Goal: Communication & Community: Answer question/provide support

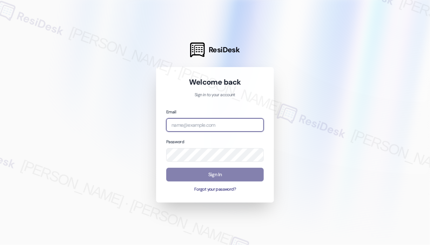
click at [227, 120] on input "email" at bounding box center [215, 125] width 98 height 14
type input "automated-surveys-jag-john-roy.roles@jag.com"
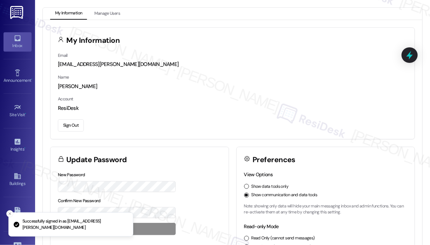
click at [21, 44] on div "Inbox" at bounding box center [17, 45] width 35 height 7
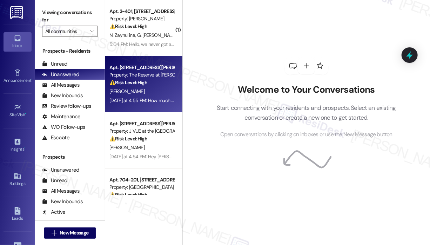
click at [150, 92] on div "[PERSON_NAME]" at bounding box center [142, 91] width 66 height 9
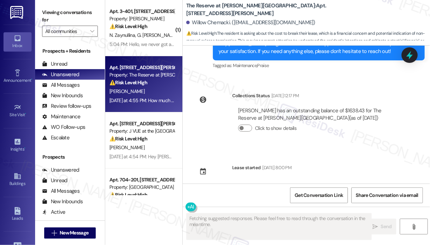
scroll to position [828, 0]
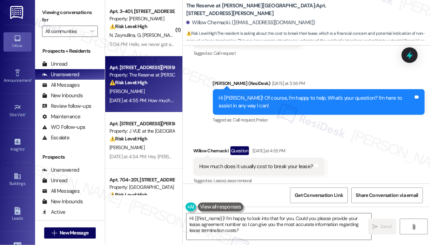
click at [299, 163] on div "How much does it usually cost to break your lease?" at bounding box center [256, 166] width 114 height 7
copy div "How much does it usually cost to break your lease? Tags and notes"
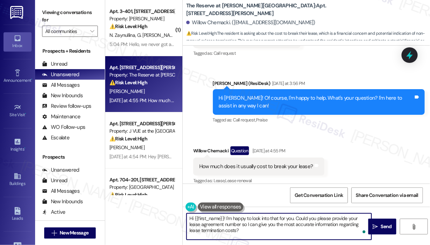
drag, startPoint x: 257, startPoint y: 232, endPoint x: 187, endPoint y: 216, distance: 72.4
click at [187, 216] on textarea "Hi {{first_name}}! I'm happy to look into that for you. Could you please provid…" at bounding box center [279, 226] width 185 height 26
click at [228, 218] on textarea "Hi {{first_name}}! I'm happy to look into that for you. Could you please provid…" at bounding box center [279, 226] width 185 height 26
drag, startPoint x: 227, startPoint y: 217, endPoint x: 242, endPoint y: 239, distance: 26.7
click at [242, 239] on textarea "Hi {{first_name}}! I'm happy to look into that for you. Could you please provid…" at bounding box center [279, 226] width 185 height 26
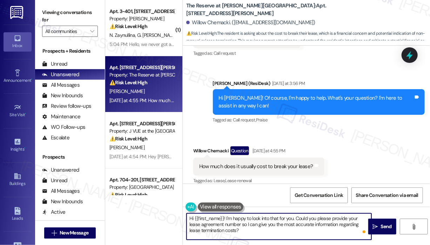
paste textarea "Thank you for reaching out. I’m sorry to hear you’re considering breaking your …"
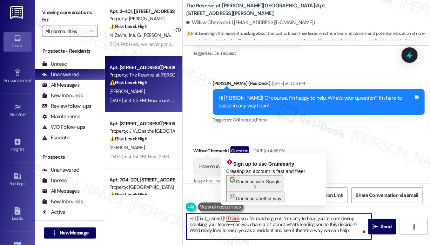
click at [227, 217] on textarea "Hi {{first_name}}! IThank you for reaching out. I’m sorry to hear you’re consid…" at bounding box center [279, 226] width 185 height 26
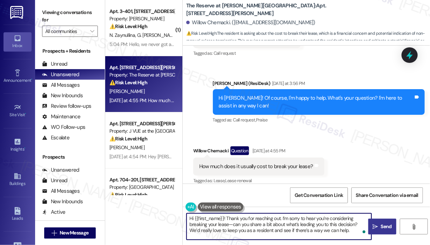
type textarea "Hi {{first_name}}! Thank you for reaching out. I’m sorry to hear you’re conside…"
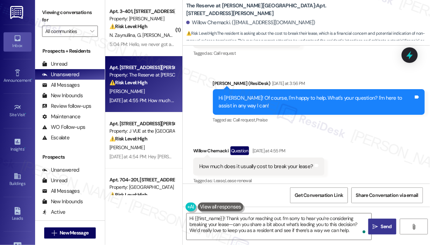
click at [380, 223] on span "Send" at bounding box center [387, 226] width 14 height 7
click at [372, 154] on div "Received via SMS Willow Chemacki Question Yesterday at 4:55 PM How much does it…" at bounding box center [306, 161] width 247 height 61
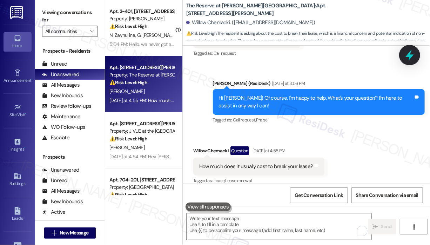
click at [410, 50] on icon at bounding box center [410, 55] width 12 height 12
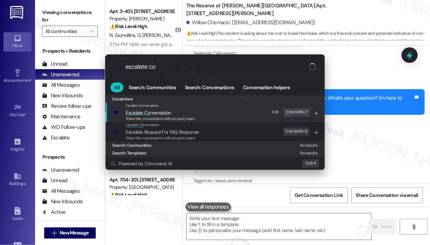
type input "escalate con"
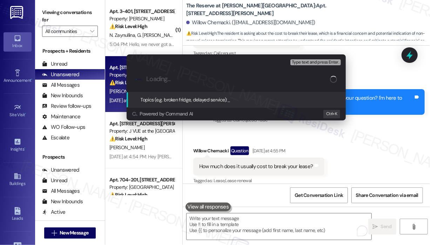
type input "Question About Lease Break Costs"
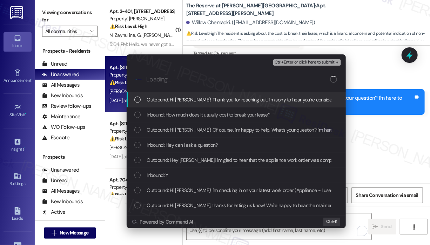
click at [231, 100] on span "Outbound: Hi Willow! Thank you for reaching out. I’m sorry to hear you’re consi…" at bounding box center [409, 100] width 524 height 8
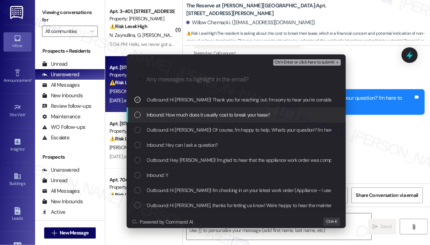
click at [229, 112] on span "Inbound: How much does it usually cost to break your lease?" at bounding box center [209, 115] width 124 height 8
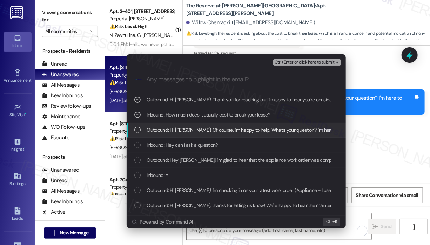
click at [229, 129] on span "Outbound: Hi Willow! Of course, I'm happy to help. What's your question? I'm he…" at bounding box center [267, 130] width 240 height 8
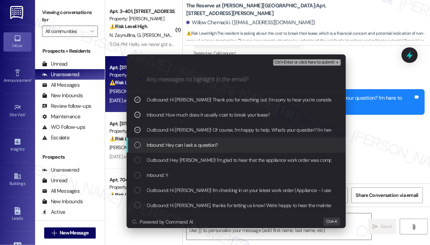
click at [224, 143] on div "Inbound: Hey can I ask a question?" at bounding box center [236, 145] width 205 height 8
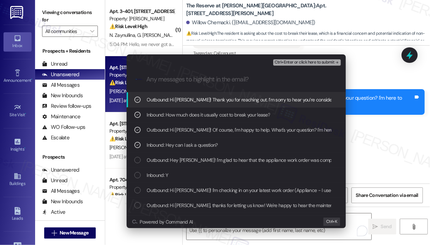
click at [284, 62] on span "Ctrl+Enter or click here to submit" at bounding box center [305, 62] width 60 height 5
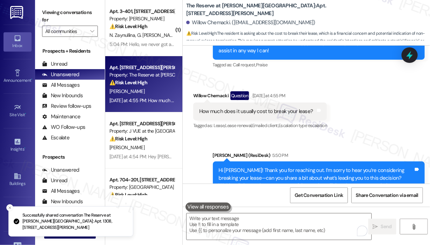
scroll to position [903, 0]
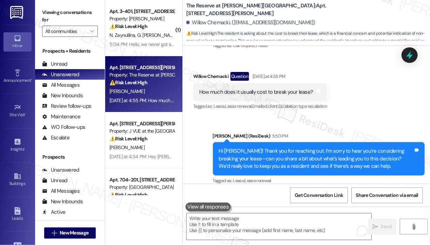
click at [314, 72] on div "Willow Chemacki Question Yesterday at 4:55 PM" at bounding box center [260, 77] width 134 height 11
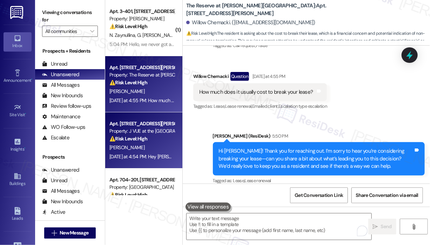
click at [158, 148] on div "R. Alharbi" at bounding box center [142, 147] width 66 height 9
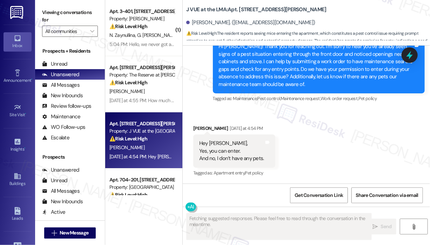
scroll to position [507, 0]
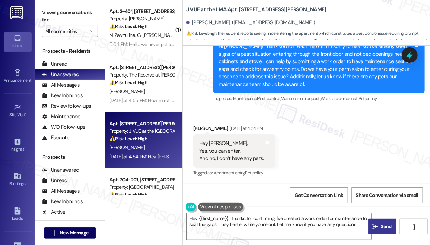
type textarea "Hey {{first_name}}! Thanks for confirming. I've created a work order for mainte…"
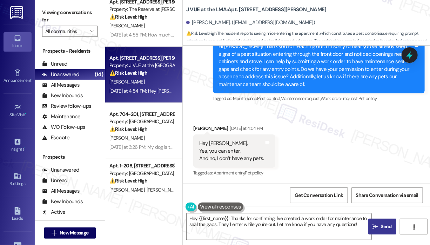
scroll to position [70, 0]
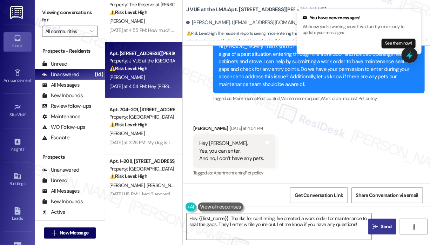
click at [160, 118] on div "Property: Jefferson Somerset Park" at bounding box center [141, 116] width 65 height 7
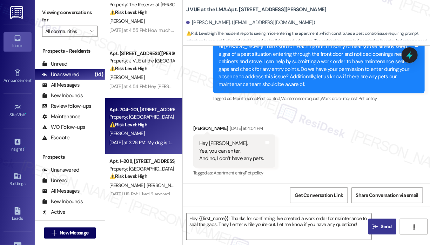
type textarea "Fetching suggested responses. Please feel free to read through the conversation…"
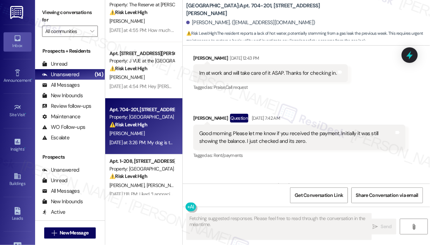
scroll to position [5827, 0]
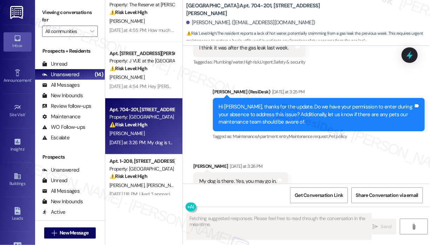
click at [334, 158] on div "Received via SMS Aretha Sutton Yesterday at 3:26 PM My dog is there. Yes, you m…" at bounding box center [306, 176] width 247 height 59
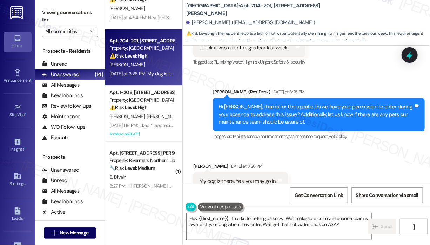
type textarea "Hey {{first_name}}! Thanks for letting us know. We'll make sure our maintenance…"
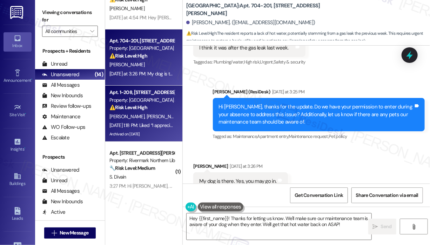
scroll to position [140, 0]
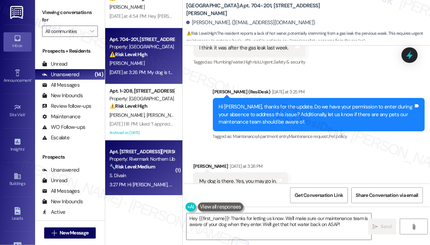
click at [150, 174] on div "S. Divain" at bounding box center [142, 175] width 66 height 9
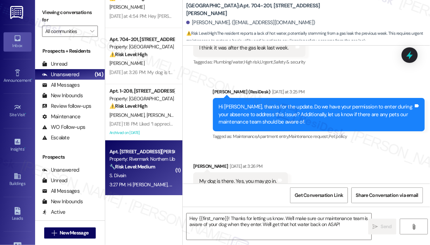
type textarea "Fetching suggested responses. Please feel free to read through the conversation…"
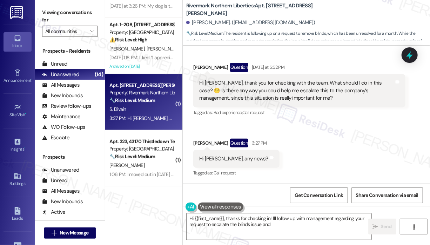
scroll to position [211, 0]
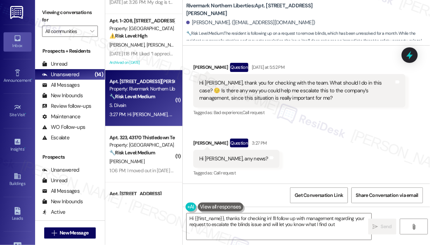
type textarea "Hi {{first_name}}, thanks for checking in! I'll follow up with management regar…"
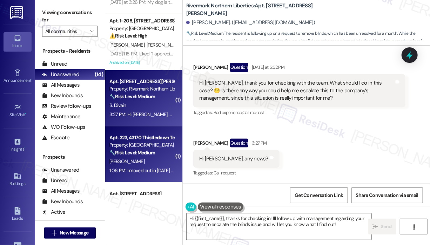
click at [150, 147] on div "Property: Jefferson Arbors at Broadlands" at bounding box center [141, 144] width 65 height 7
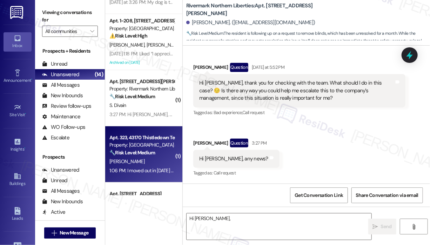
scroll to position [40, 0]
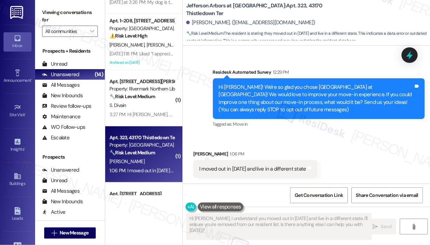
click at [295, 137] on div "Received via SMS Jennifer Martin 1:06 PM I moved out in 2021 and live in a diff…" at bounding box center [306, 158] width 247 height 49
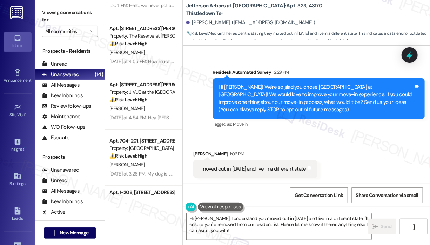
scroll to position [35, 0]
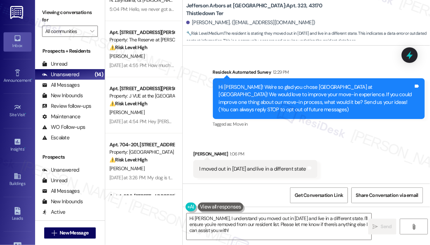
click at [358, 15] on div "Jefferson Arbors at Broadlands: Apt. 323, 43170 Thistledown Ter Jennifer Martin…" at bounding box center [308, 21] width 244 height 39
click at [239, 138] on div "Received via SMS Jennifer Martin 1:06 PM I moved out in 2021 and live in a diff…" at bounding box center [306, 158] width 247 height 49
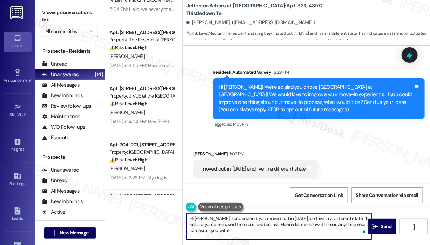
drag, startPoint x: 229, startPoint y: 230, endPoint x: 239, endPoint y: 235, distance: 11.0
click at [212, 217] on textarea "Hi Jennifer, I understand you moved out in 2021 and live in a different state. …" at bounding box center [279, 226] width 185 height 26
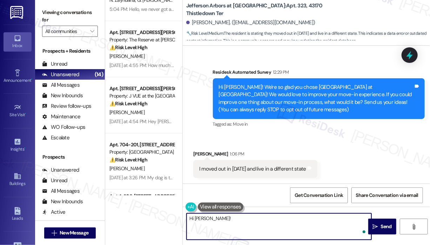
paste textarea "Sorry to bother you! Please reply STOP (all in capital letters) to opt-out of t…"
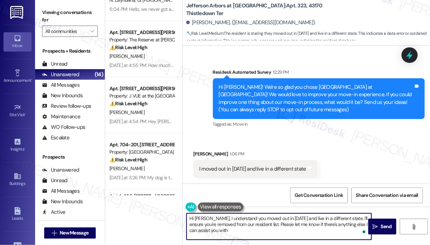
type textarea "Hi Jennifer, I understand you moved out in 2021 and live in a different state. …"
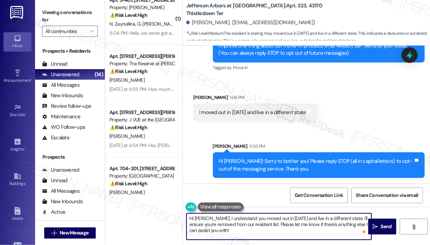
scroll to position [0, 0]
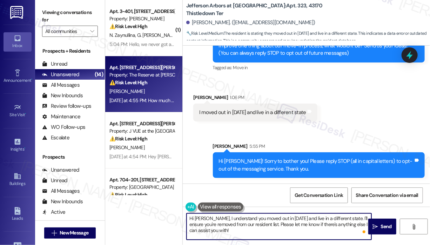
click at [154, 95] on div "[PERSON_NAME]" at bounding box center [142, 91] width 66 height 9
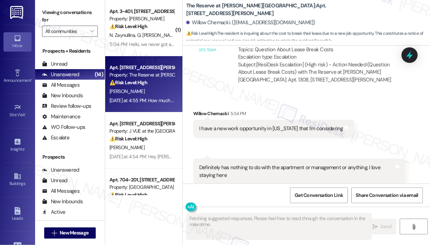
scroll to position [1102, 0]
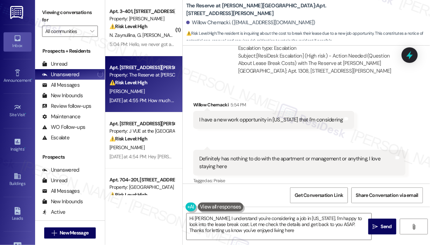
type textarea "Hi Willow, I understand you're considering a job in Ohio. I'm happy to look int…"
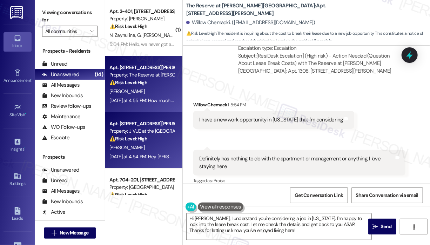
click at [161, 141] on div "⚠️ Risk Level: High The resident reports seeing mice entering the apartment, wh…" at bounding box center [141, 138] width 65 height 7
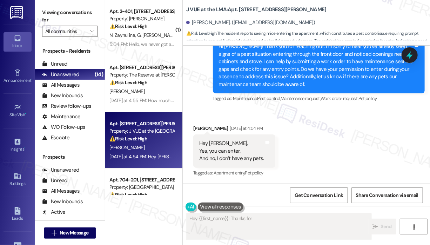
scroll to position [507, 0]
click at [309, 138] on div "Received via SMS Rahaf Alharbi Yesterday at 4:54 PM Hey Jay, Yes, you can enter…" at bounding box center [306, 146] width 247 height 74
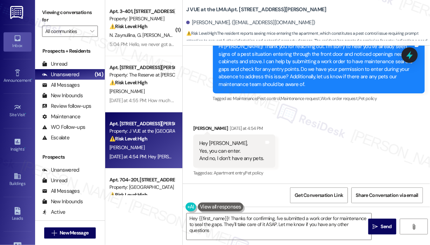
type textarea "Hey {{first_name}}! Thanks for confirming, I've submitted a work order for main…"
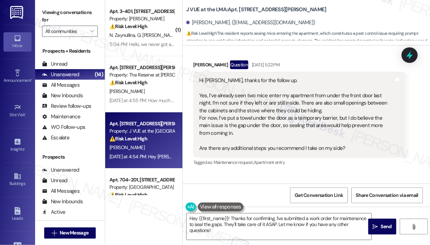
scroll to position [331, 0]
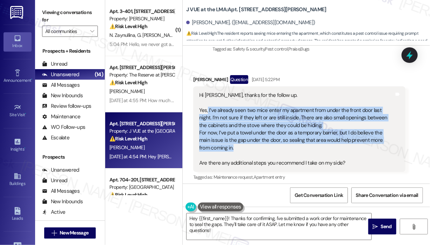
drag, startPoint x: 255, startPoint y: 147, endPoint x: 207, endPoint y: 107, distance: 62.1
click at [207, 107] on div "Hi Jay, thanks for the follow up. Yes, I’ve already seen two mice enter my apar…" at bounding box center [296, 129] width 195 height 75
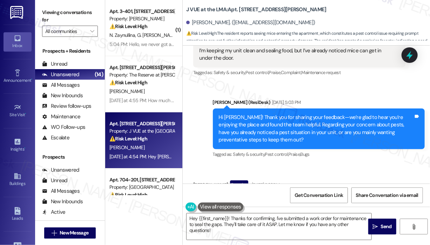
scroll to position [296, 0]
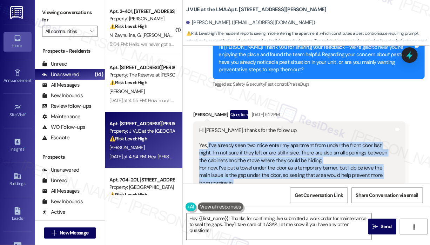
copy div "I’ve already seen two mice enter my apartment from under the front door last ni…"
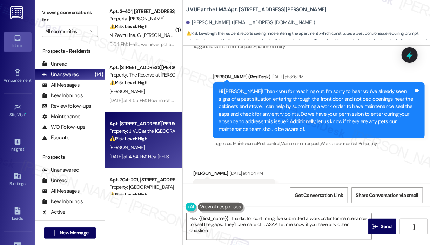
scroll to position [507, 0]
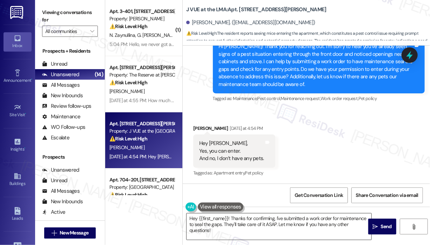
click at [306, 238] on textarea "Hey {{first_name}}! Thanks for confirming, I've submitted a work order for main…" at bounding box center [279, 226] width 185 height 26
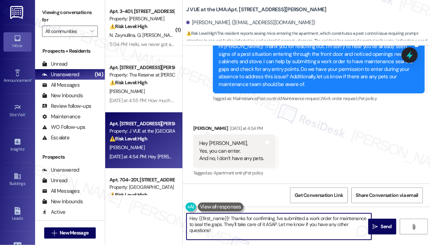
click at [301, 233] on textarea "Hey {{first_name}}! Thanks for confirming, I've submitted a work order for main…" at bounding box center [279, 226] width 185 height 26
click at [377, 225] on icon "" at bounding box center [375, 227] width 5 height 6
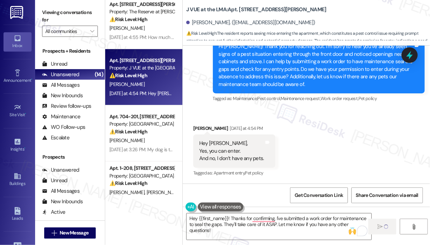
scroll to position [70, 0]
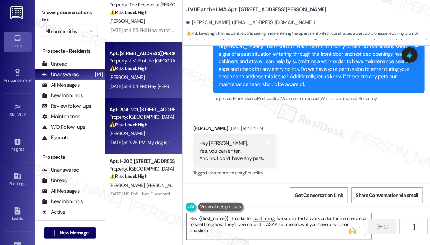
click at [148, 129] on div "A. Sutton" at bounding box center [142, 133] width 66 height 9
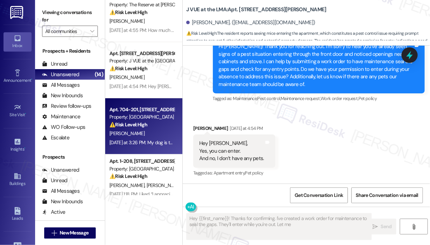
type textarea "Hey {{first_name}}! Thanks for confirming. I've created a work order for mainte…"
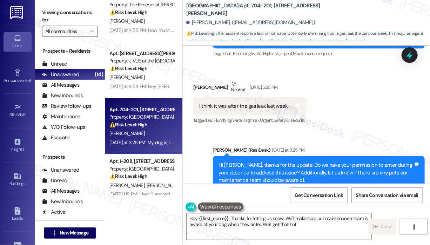
scroll to position [5827, 0]
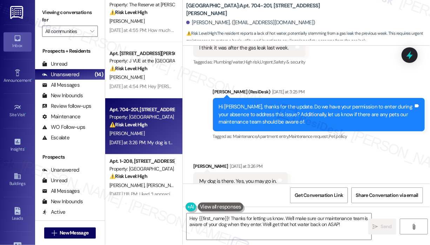
click at [336, 147] on div "Received via SMS Aretha Sutton Yesterday at 3:26 PM My dog is there. Yes, you m…" at bounding box center [306, 176] width 247 height 59
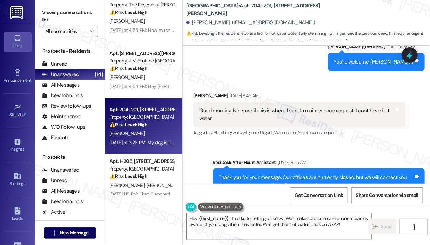
scroll to position [5512, 0]
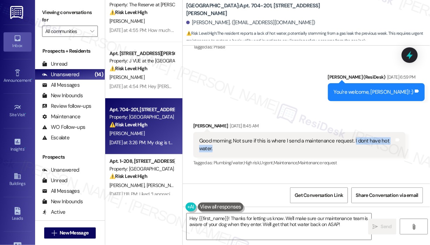
drag, startPoint x: 286, startPoint y: 132, endPoint x: 351, endPoint y: 128, distance: 64.3
click at [351, 137] on div "Good morning. Not sure if this is where I send a maintenance request. I dont ha…" at bounding box center [296, 144] width 195 height 15
copy div "I dont have hot water."
click at [248, 81] on div "Sent via SMS Jay (ResiDesk) Aug 11, 2025 at 6:59 PM You're welcome, Aretha! :) …" at bounding box center [306, 82] width 247 height 49
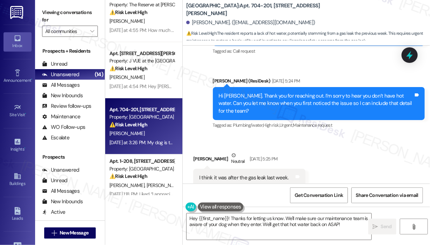
scroll to position [5687, 0]
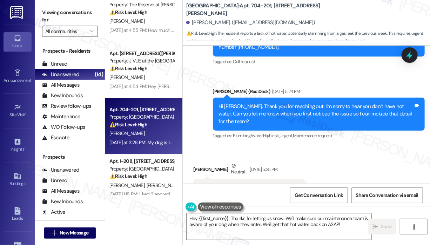
click at [259, 185] on div "I think it was after the gas leak last week." at bounding box center [243, 188] width 89 height 7
copy div "I think it was after the gas leak last week. Tags and notes"
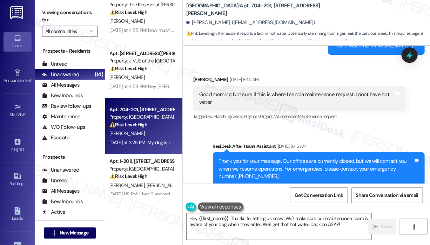
scroll to position [5547, 0]
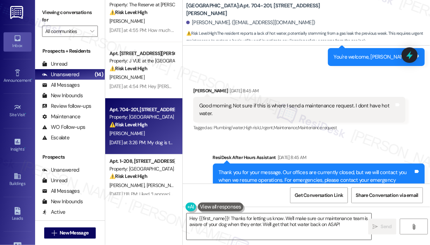
click at [311, 222] on textarea "Hey {{first_name}}! Thanks for letting us know. We'll make sure our maintenance…" at bounding box center [279, 226] width 185 height 26
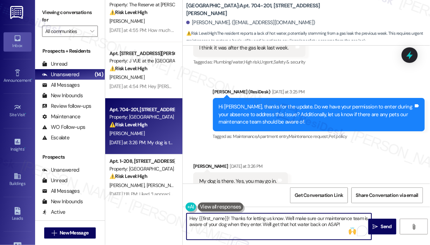
scroll to position [5828, 0]
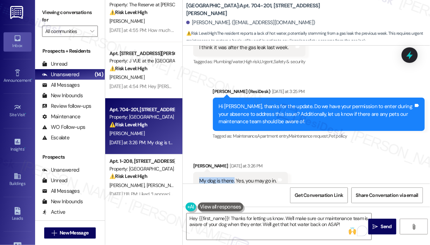
drag, startPoint x: 234, startPoint y: 159, endPoint x: 200, endPoint y: 161, distance: 34.5
click at [200, 177] on div "My dog is there. Yes, you may go in." at bounding box center [238, 180] width 78 height 7
copy div "My dog is there."
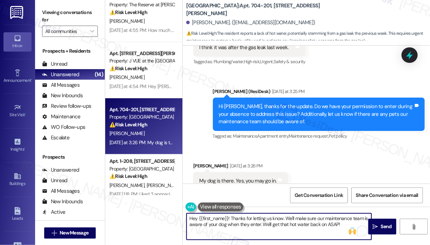
click at [316, 225] on textarea "Hey {{first_name}}! Thanks for letting us know. We'll make sure our maintenance…" at bounding box center [279, 226] width 185 height 26
click at [337, 224] on textarea "Hey {{first_name}}! Thanks for letting us know. We'll make sure our maintenance…" at bounding box center [279, 226] width 185 height 26
drag, startPoint x: 343, startPoint y: 224, endPoint x: 263, endPoint y: 223, distance: 80.7
click at [263, 223] on textarea "Hey {{first_name}}! Thanks for letting us know. We'll make sure our maintenance…" at bounding box center [279, 226] width 185 height 26
type textarea "Hey {{first_name}}! Thanks for letting us know. We'll make sure our maintenance…"
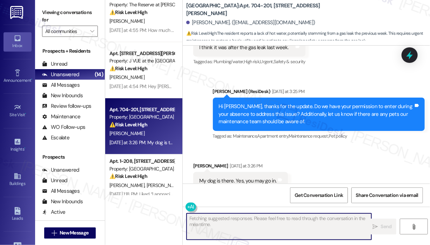
scroll to position [5827, 0]
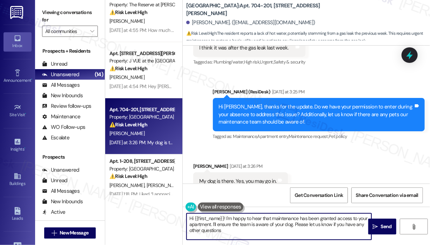
type textarea "Hi {{first_name}}! I'm happy to hear that maintenance has been granted access t…"
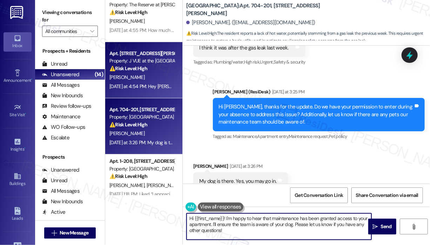
click at [161, 53] on div "Apt. 0208, 75 Saint Alphonsus St" at bounding box center [141, 53] width 65 height 7
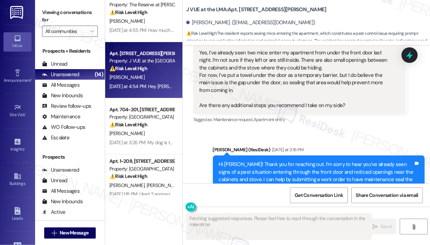
scroll to position [506, 0]
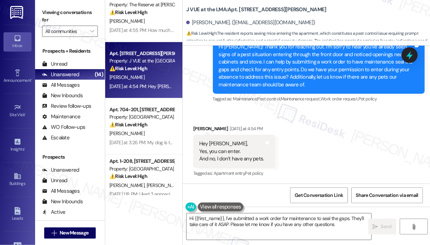
type textarea "Hi {{first_name}}, I've submitted a work order for maintenance to seal the gaps…"
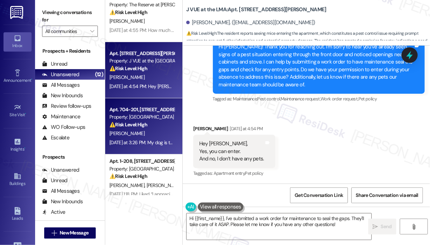
click at [163, 122] on div "⚠️ Risk Level: High The resident reports a lack of hot water, potentially stemm…" at bounding box center [141, 124] width 65 height 7
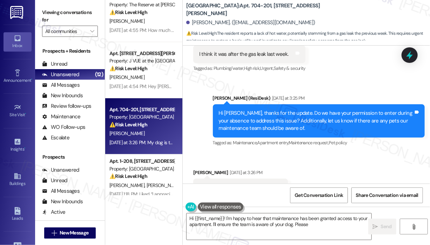
scroll to position [5827, 0]
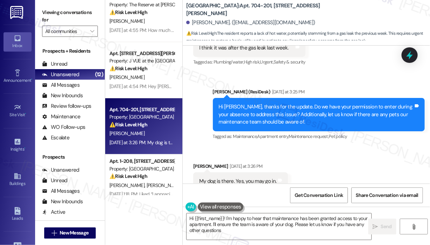
type textarea "Hi {{first_name}}! I'm happy to hear that maintenance has been granted access t…"
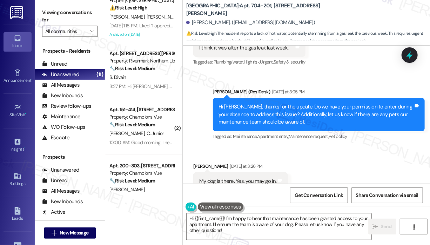
click at [354, 147] on div "Received via SMS Aretha Sutton Yesterday at 3:26 PM My dog is there. Yes, you m…" at bounding box center [306, 176] width 247 height 59
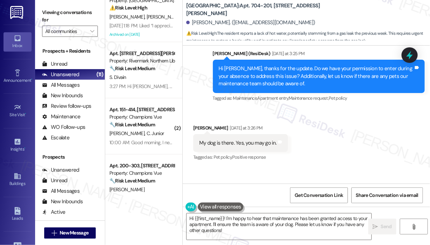
scroll to position [5894, 0]
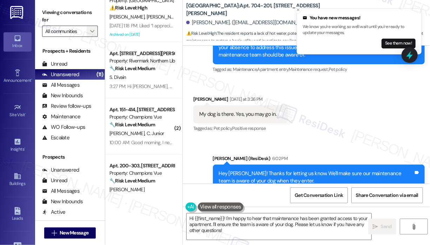
click at [92, 29] on icon "" at bounding box center [92, 31] width 4 height 6
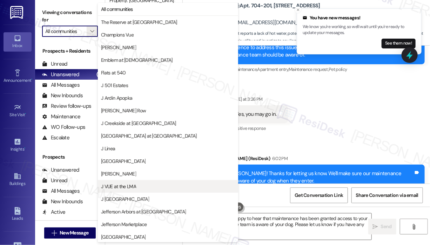
click at [126, 187] on span "J VUE at the LMA" at bounding box center [118, 186] width 35 height 7
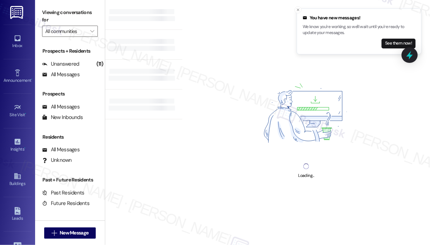
type input "J VUE at the LMA"
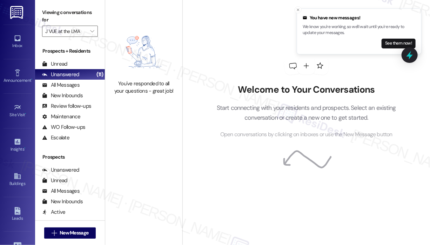
click at [136, 113] on div "You've responded to all your questions - great job!" at bounding box center [143, 61] width 77 height 122
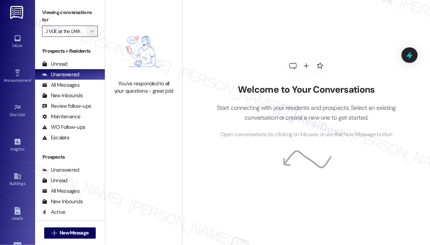
click at [93, 31] on icon "" at bounding box center [92, 31] width 4 height 6
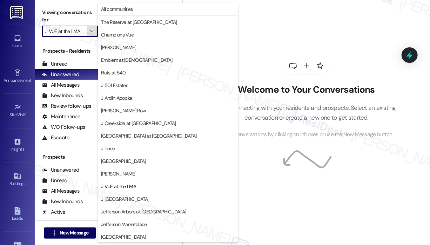
scroll to position [114, 0]
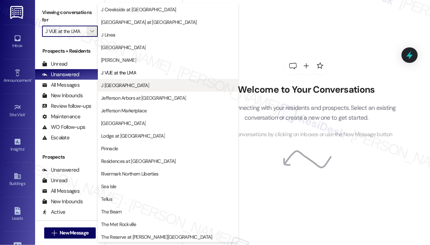
click at [122, 86] on span "J [GEOGRAPHIC_DATA]" at bounding box center [125, 85] width 48 height 7
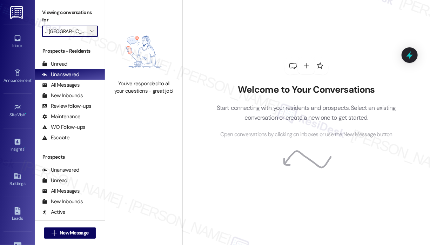
click at [92, 32] on icon "" at bounding box center [92, 31] width 4 height 6
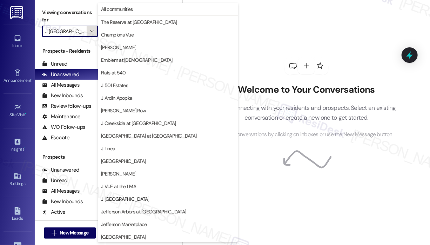
scroll to position [114, 0]
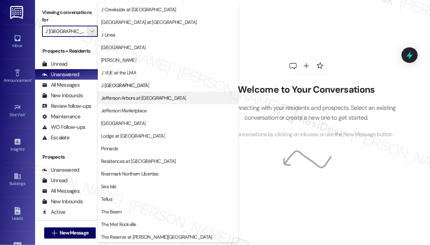
click at [118, 98] on span "Jefferson Arbors at [GEOGRAPHIC_DATA]" at bounding box center [143, 97] width 85 height 7
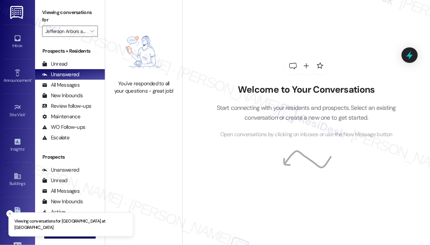
click at [152, 114] on div "You've responded to all your questions - great job!" at bounding box center [143, 61] width 77 height 122
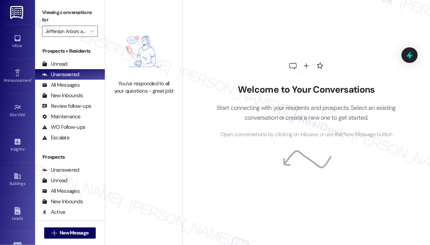
click at [150, 181] on div "You've responded to all your questions - great job!" at bounding box center [143, 122] width 77 height 245
click at [140, 25] on div "You've responded to all your questions - great job!" at bounding box center [143, 61] width 77 height 122
click at [92, 32] on icon "" at bounding box center [92, 31] width 4 height 6
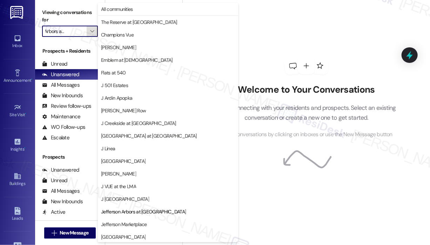
scroll to position [114, 0]
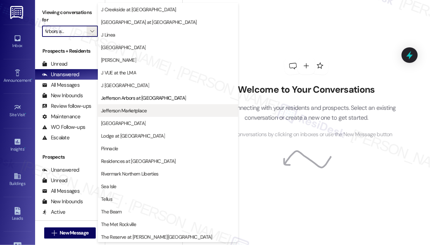
click at [123, 112] on span "Jefferson Marketplace" at bounding box center [124, 110] width 46 height 7
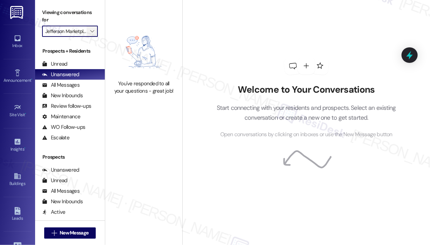
click at [91, 31] on icon "" at bounding box center [92, 31] width 4 height 6
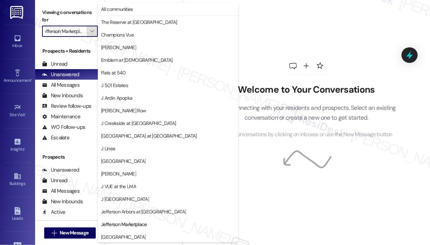
scroll to position [114, 0]
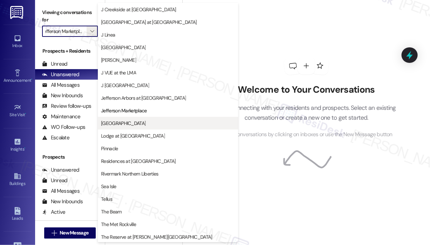
click at [141, 122] on span "[GEOGRAPHIC_DATA]" at bounding box center [123, 123] width 45 height 7
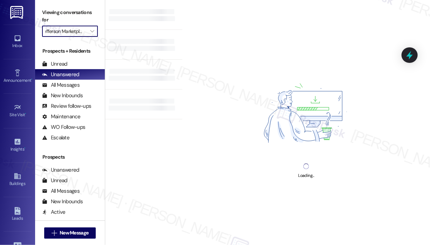
type input "[GEOGRAPHIC_DATA]"
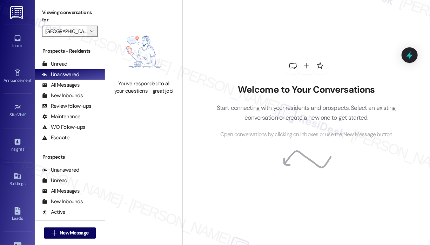
click at [93, 32] on icon "" at bounding box center [92, 31] width 4 height 6
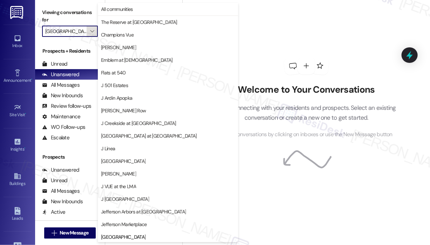
scroll to position [114, 0]
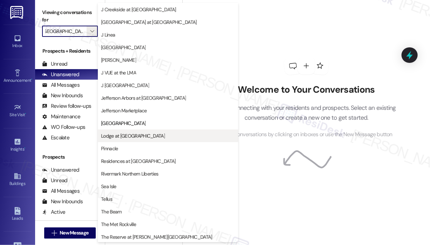
click at [135, 132] on span "Lodge at [GEOGRAPHIC_DATA]" at bounding box center [133, 135] width 64 height 7
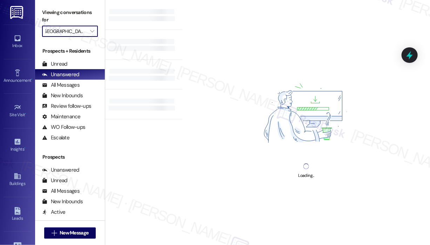
type input "Lodge at [GEOGRAPHIC_DATA]"
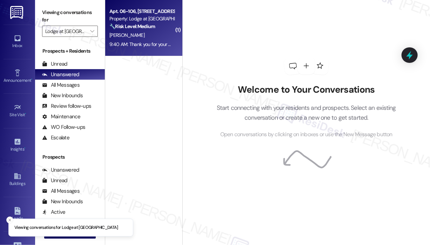
click at [134, 42] on div "9:40 AM: Thank you for your message. Our offices are currently closed, but we w…" at bounding box center [315, 44] width 412 height 6
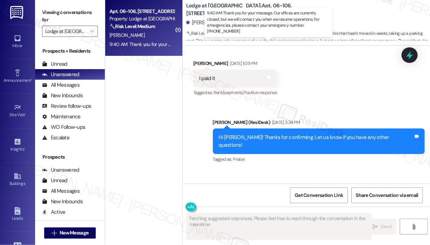
scroll to position [962, 0]
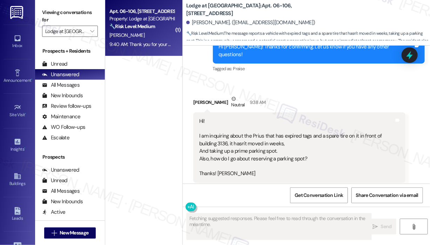
click at [295, 95] on div "[PERSON_NAME] Neutral 9:38 AM" at bounding box center [299, 103] width 212 height 17
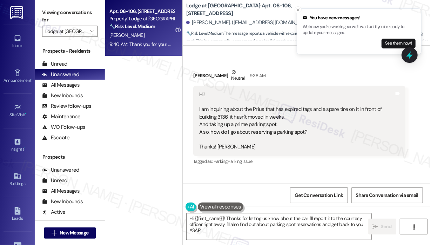
scroll to position [990, 0]
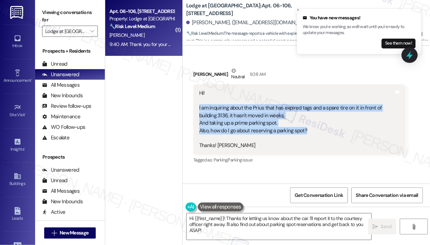
drag, startPoint x: 312, startPoint y: 116, endPoint x: 199, endPoint y: 95, distance: 114.3
click at [199, 95] on div "Hi! I am inquiring about the Prius that has expired tags and a spare tire on it…" at bounding box center [296, 119] width 195 height 60
copy div "I am inquiring about the Prius that has expired tags and a spare tire on it in …"
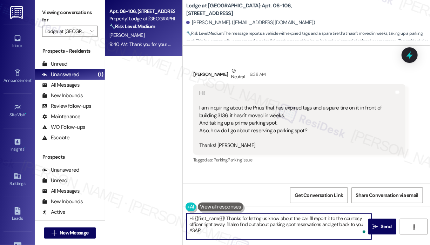
drag, startPoint x: 231, startPoint y: 235, endPoint x: 227, endPoint y: 218, distance: 17.7
click at [227, 218] on textarea "Hi {{first_name}}! Thanks for letting us know about the car. I'll report it to …" at bounding box center [279, 226] width 185 height 26
paste textarea "you for reaching out. Do you happen to know how long the Prius has been parked …"
click at [265, 231] on textarea "Hi {{first_name}}! Thank you for reaching out. Do you happen to know how long t…" at bounding box center [279, 226] width 185 height 26
type textarea "Hi {{first_name}}! Thank you for reaching out. Do you happen to know how long t…"
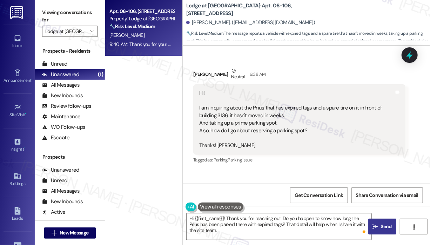
click at [376, 227] on icon "" at bounding box center [375, 227] width 5 height 6
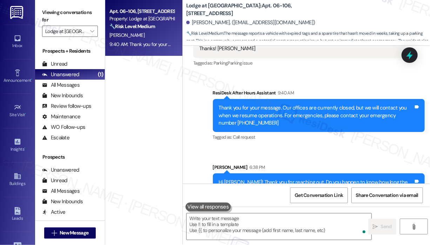
scroll to position [1100, 0]
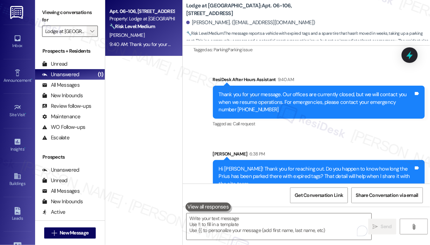
click at [94, 32] on icon "" at bounding box center [92, 31] width 4 height 6
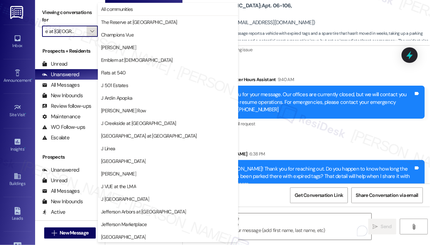
scroll to position [114, 0]
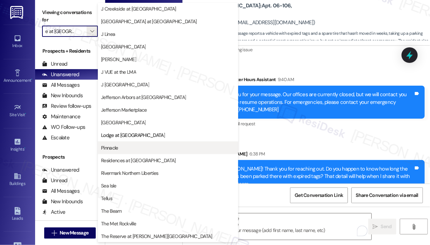
click at [142, 146] on span "Pinnacle" at bounding box center [168, 147] width 134 height 7
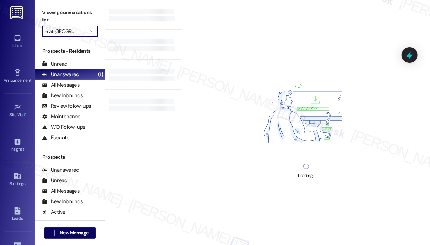
type input "Pinnacle"
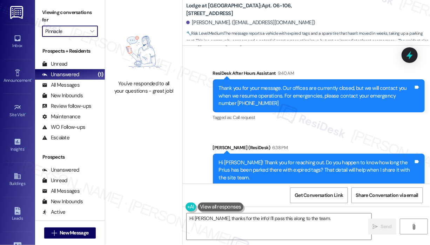
scroll to position [1110, 0]
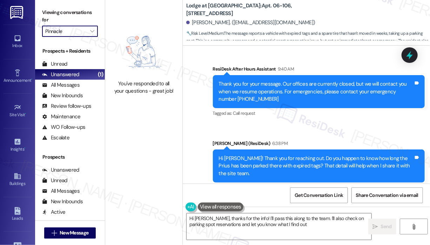
type textarea "Hi [PERSON_NAME], thanks for the info! I'll pass this along to the team. I'll a…"
click at [94, 31] on span "" at bounding box center [92, 31] width 7 height 11
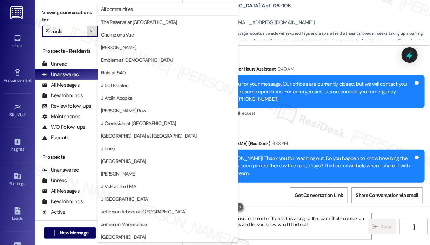
scroll to position [114, 0]
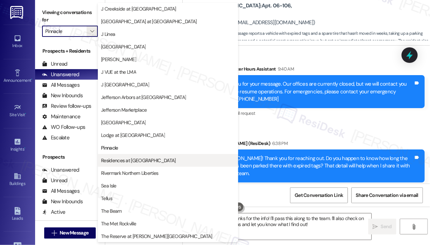
click at [135, 158] on span "Residences at [GEOGRAPHIC_DATA]" at bounding box center [138, 160] width 74 height 7
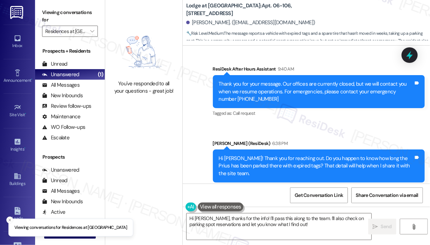
click at [134, 154] on div "You've responded to all your questions - great job!" at bounding box center [143, 122] width 77 height 245
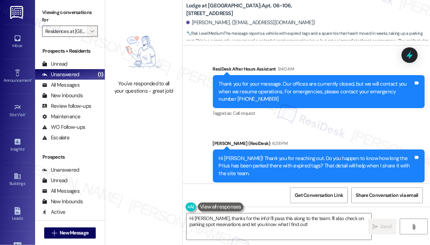
click at [94, 31] on icon "" at bounding box center [92, 31] width 4 height 6
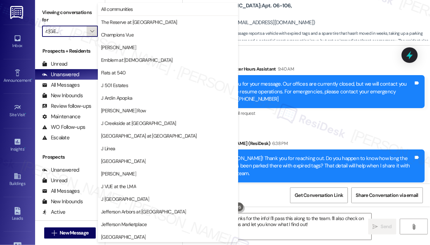
scroll to position [114, 0]
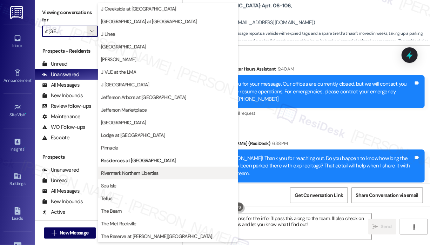
click at [131, 172] on span "Rivermark Northern Liberties" at bounding box center [129, 173] width 57 height 7
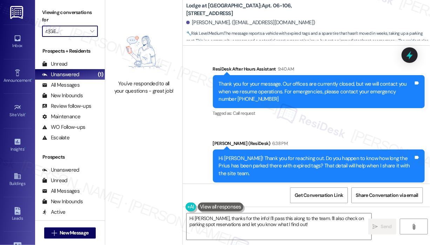
type input "Rivermark Northern Liberties"
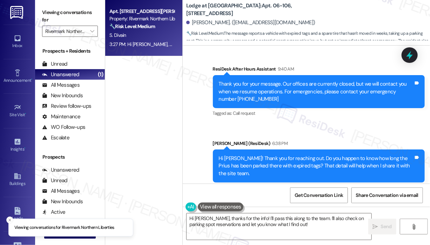
click at [140, 35] on div "S. Divain" at bounding box center [142, 35] width 66 height 9
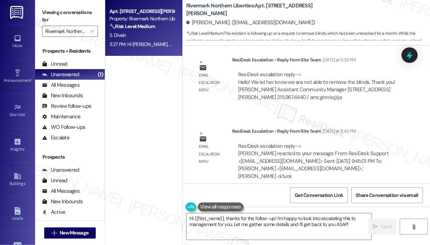
scroll to position [2879, 0]
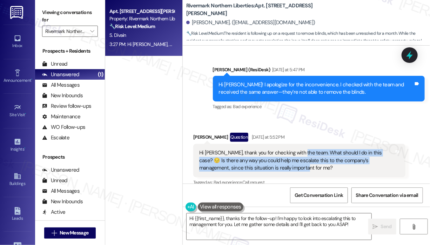
drag, startPoint x: 285, startPoint y: 167, endPoint x: 298, endPoint y: 156, distance: 16.7
click at [298, 156] on div "Hi [PERSON_NAME], thank you for checking with the team. What should I do in thi…" at bounding box center [296, 160] width 195 height 22
copy div "What should I do in this case? 😔 Is there any way you could help me escalate th…"
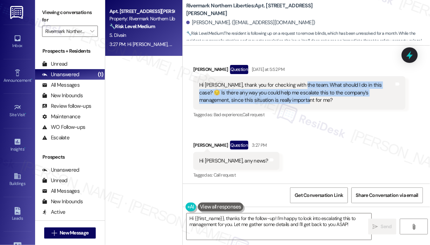
scroll to position [2949, 0]
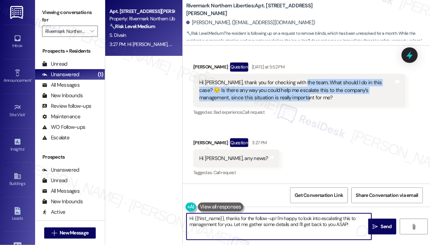
click at [232, 226] on textarea "Hi {{first_name}}, thanks for the follow-up! I'm happy to look into escalating …" at bounding box center [279, 226] width 185 height 26
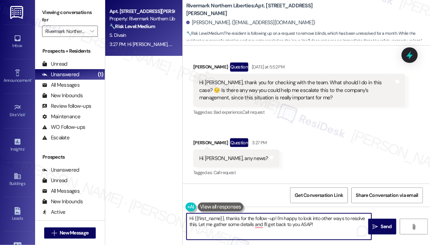
click at [333, 227] on textarea "Hi {{first_name}}, thanks for the follow-up! I'm happy to look into other ways …" at bounding box center [279, 226] width 185 height 26
type textarea "Hi {{first_name}}, thanks for the follow-up! I'm happy to look into other ways …"
click at [377, 224] on icon "" at bounding box center [375, 227] width 5 height 6
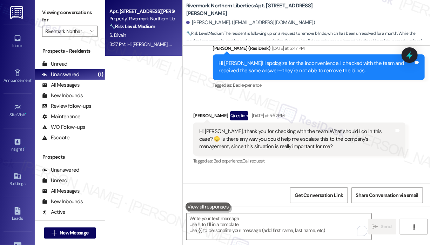
scroll to position [3006, 0]
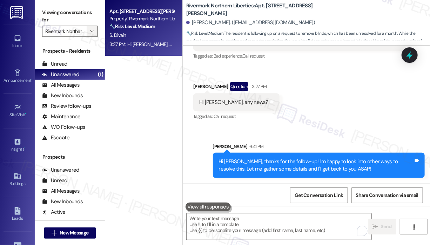
click at [91, 31] on icon "" at bounding box center [92, 31] width 4 height 6
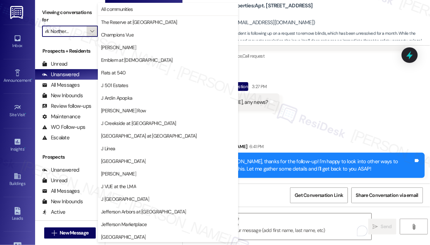
scroll to position [114, 0]
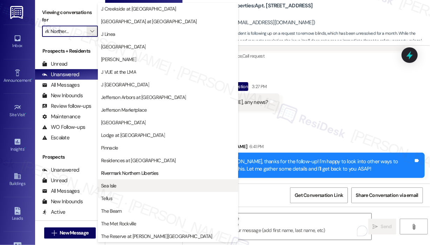
click at [138, 188] on span "Sea Isle" at bounding box center [168, 185] width 134 height 7
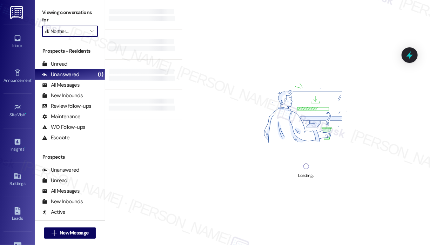
type input "Sea Isle"
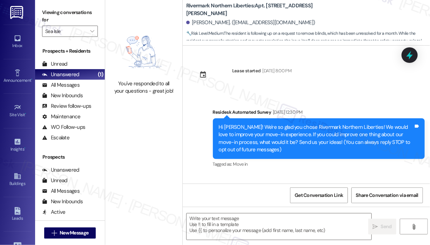
click at [134, 139] on div "You've responded to all your questions - great job!" at bounding box center [143, 122] width 77 height 245
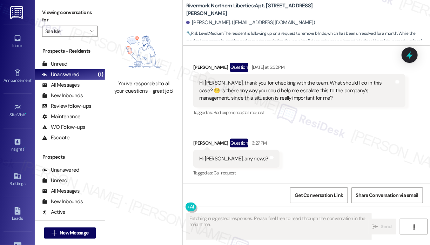
scroll to position [3016, 0]
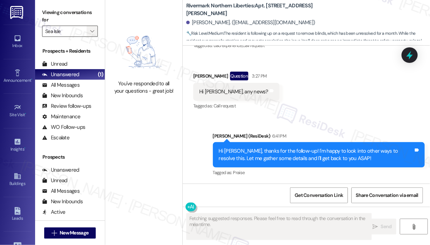
click at [95, 33] on span "" at bounding box center [92, 31] width 7 height 11
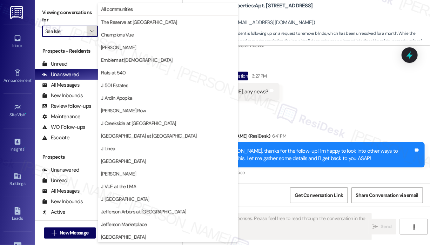
scroll to position [114, 0]
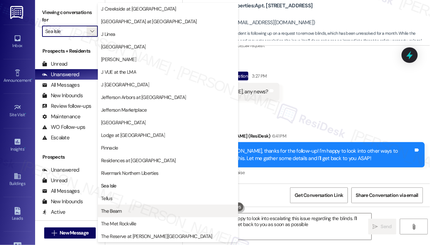
type textarea "Hi {{first_name}}, I'm happy to look into escalating this issue regarding the b…"
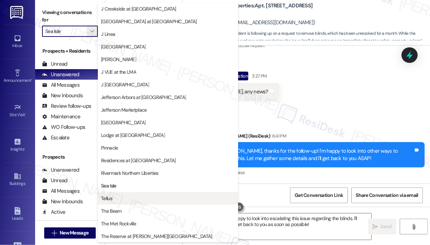
click at [127, 198] on span "Tellus" at bounding box center [168, 198] width 134 height 7
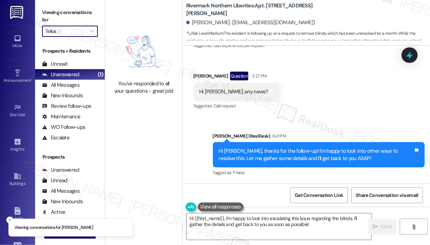
click at [300, 114] on div "Received via SMS [PERSON_NAME] Question [DATE] at 5:52 PM Hi [PERSON_NAME], tha…" at bounding box center [306, 48] width 247 height 136
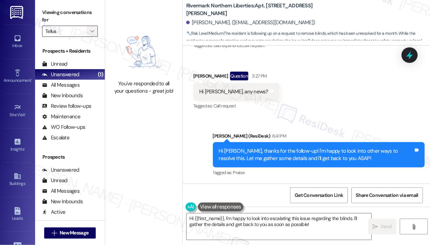
click at [91, 31] on icon "" at bounding box center [92, 31] width 4 height 6
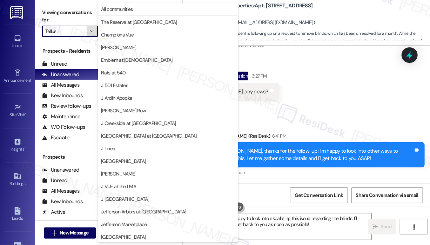
scroll to position [114, 0]
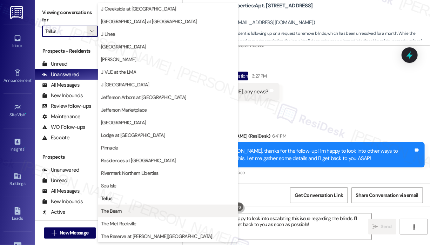
click at [132, 209] on span "The Beam" at bounding box center [168, 210] width 134 height 7
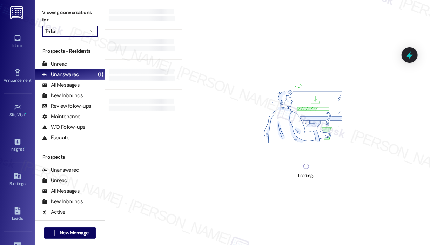
type input "The Beam"
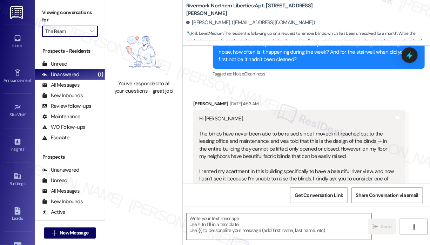
type textarea "Fetching suggested responses. Please feel free to read through the conversation…"
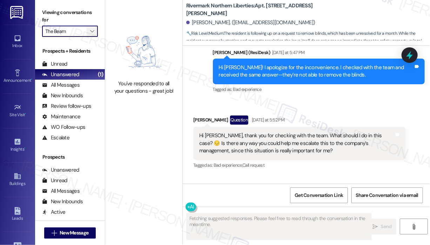
click at [91, 34] on span "" at bounding box center [92, 31] width 7 height 11
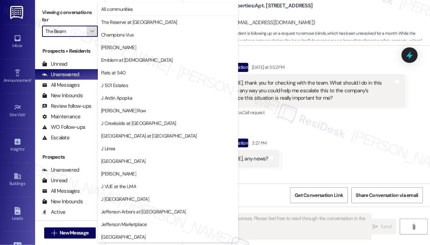
scroll to position [114, 0]
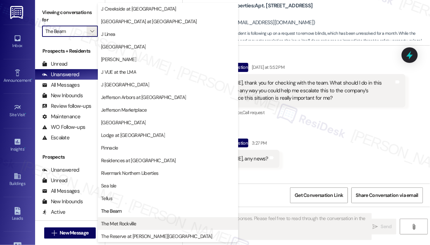
click at [128, 219] on button "The Met Rockville" at bounding box center [168, 223] width 140 height 13
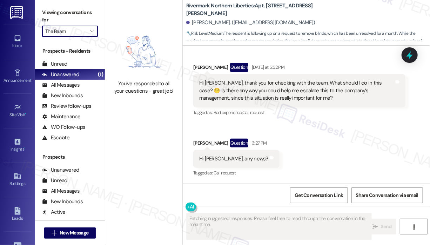
type input "The Met Rockville"
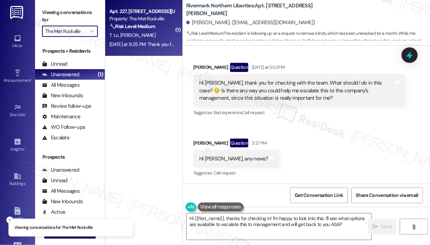
type textarea "Hi {{first_name}}, thanks for checking in! I'm happy to look into this. I'll se…"
click at [157, 15] on div "Property: The Met Rockville" at bounding box center [141, 18] width 65 height 7
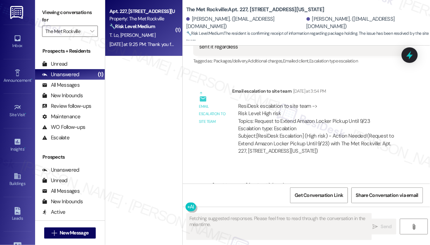
type textarea "Fetching suggested responses. Please feel free to read through the conversation…"
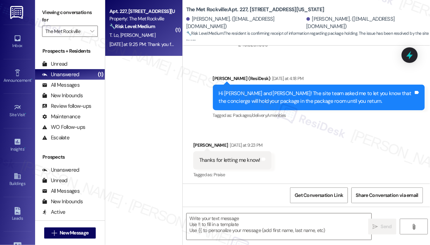
scroll to position [1195, 0]
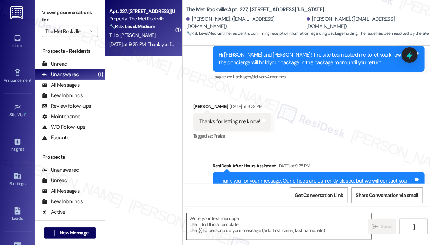
click at [220, 219] on textarea at bounding box center [279, 226] width 185 height 26
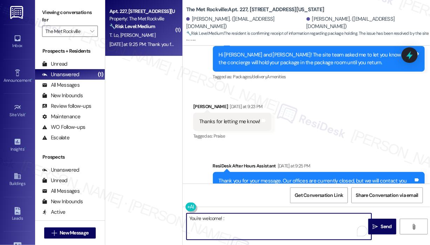
type textarea "You're welcome! :)"
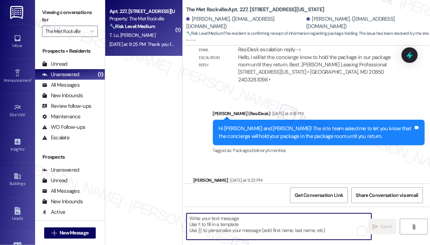
scroll to position [1121, 0]
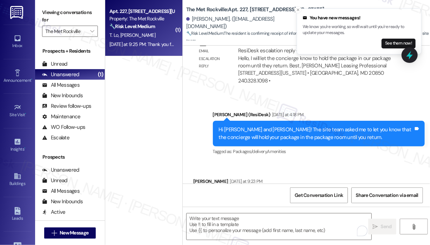
click at [147, 50] on div "Apt. 227, [STREET_ADDRESS][US_STATE] Property: The Met Rockville 🔧 Risk Level: …" at bounding box center [143, 28] width 77 height 56
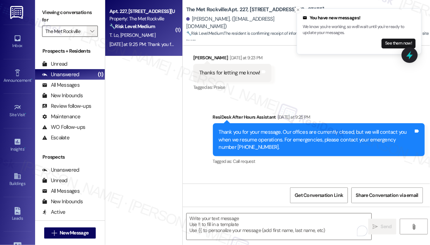
click at [91, 35] on span "" at bounding box center [92, 31] width 7 height 11
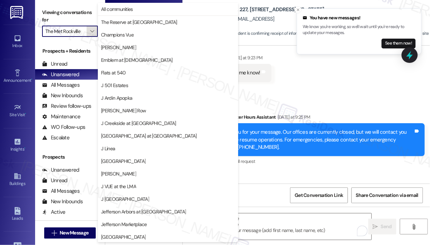
scroll to position [114, 0]
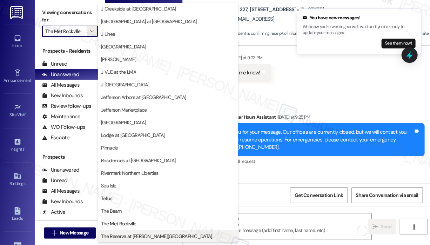
click at [142, 237] on span "The Reserve at [PERSON_NAME][GEOGRAPHIC_DATA]" at bounding box center [156, 236] width 111 height 7
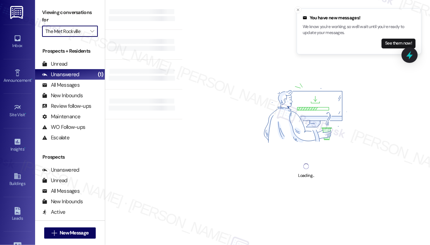
type input "The Reserve at [PERSON_NAME][GEOGRAPHIC_DATA]"
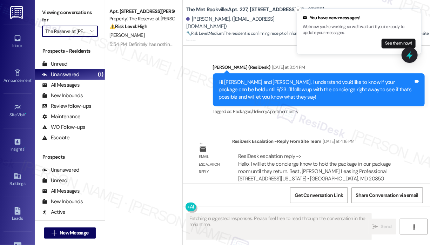
scroll to position [1121, 0]
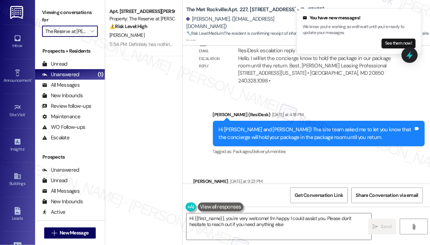
type textarea "Hi {{first_name}}, you're very welcome! I'm happy I could assist you. Please do…"
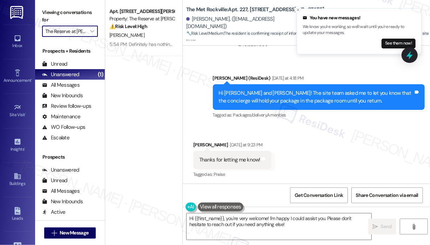
scroll to position [1191, 0]
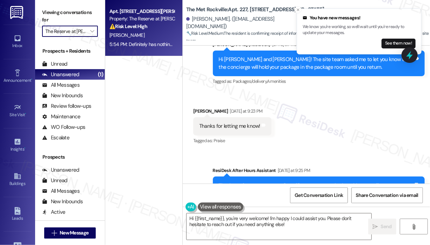
click at [168, 44] on div "5:54 PM: Definitely has nothing to do with the apartment or management or anyth…" at bounding box center [214, 44] width 211 height 6
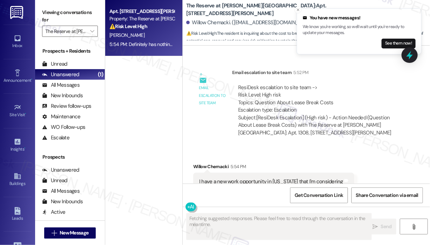
scroll to position [1102, 0]
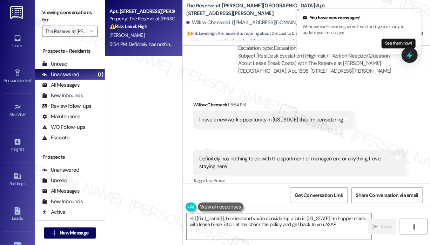
type textarea "Hi {{first_name}}, I understand you're considering a job in [US_STATE]. I'm hap…"
click at [237, 129] on div "Received via SMS Willow Chemacki 5:54 PM I have a new work opportunity in [US_S…" at bounding box center [306, 138] width 247 height 106
click at [284, 96] on div "Received [STREET_ADDRESS] 5:54 PM I have a new work opportunity in [US_STATE] t…" at bounding box center [274, 115] width 172 height 38
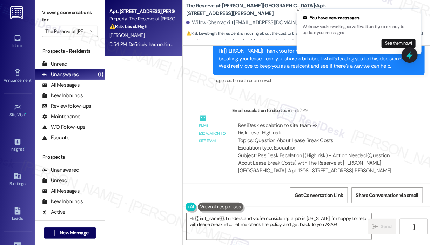
scroll to position [997, 0]
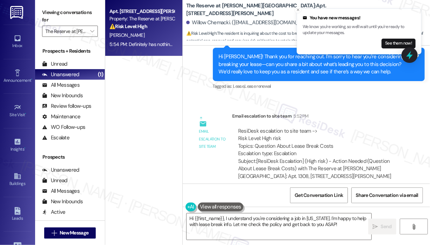
click at [159, 103] on div "Apt. [STREET_ADDRESS][PERSON_NAME] Property: The Reserve at [PERSON_NAME][GEOGR…" at bounding box center [143, 97] width 77 height 195
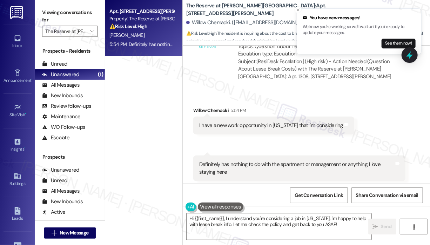
scroll to position [1103, 0]
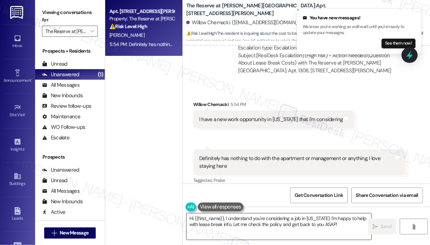
click at [341, 225] on textarea "Hi {{first_name}}, I understand you're considering a job in [US_STATE]. I'm hap…" at bounding box center [279, 226] width 185 height 26
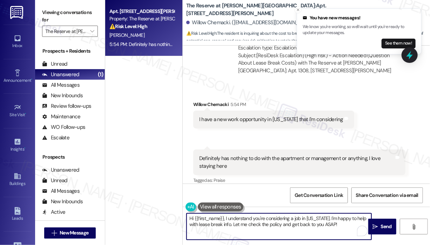
click at [341, 225] on textarea "Hi {{first_name}}, I understand you're considering a job in [US_STATE]. I'm hap…" at bounding box center [279, 226] width 185 height 26
click at [375, 226] on icon "" at bounding box center [375, 227] width 5 height 6
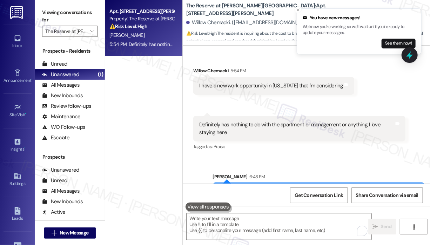
scroll to position [1159, 0]
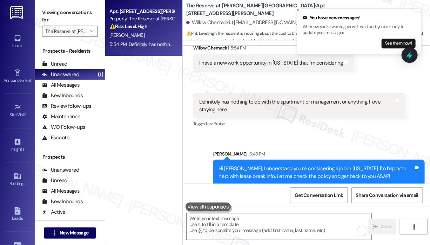
click at [276, 134] on div "Sent via SMS [PERSON_NAME] 6:48 PM Hi [PERSON_NAME], I understand you're consid…" at bounding box center [306, 162] width 247 height 57
